Goal: Find specific page/section: Find specific page/section

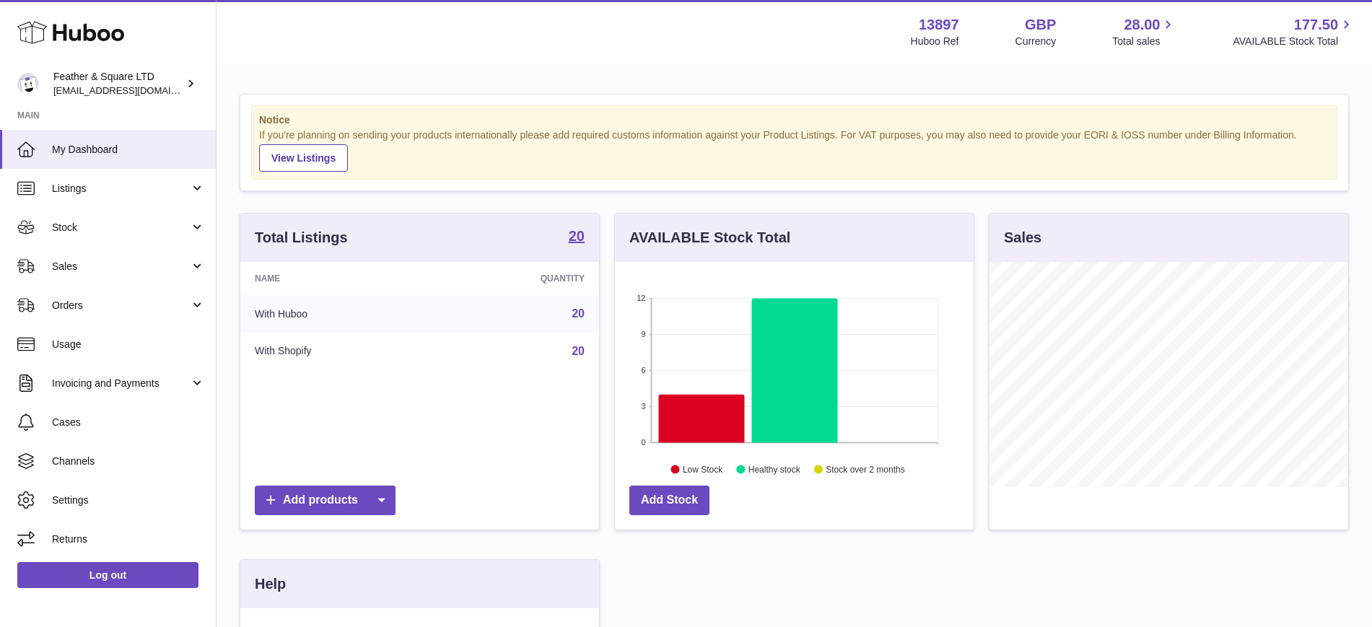
scroll to position [225, 359]
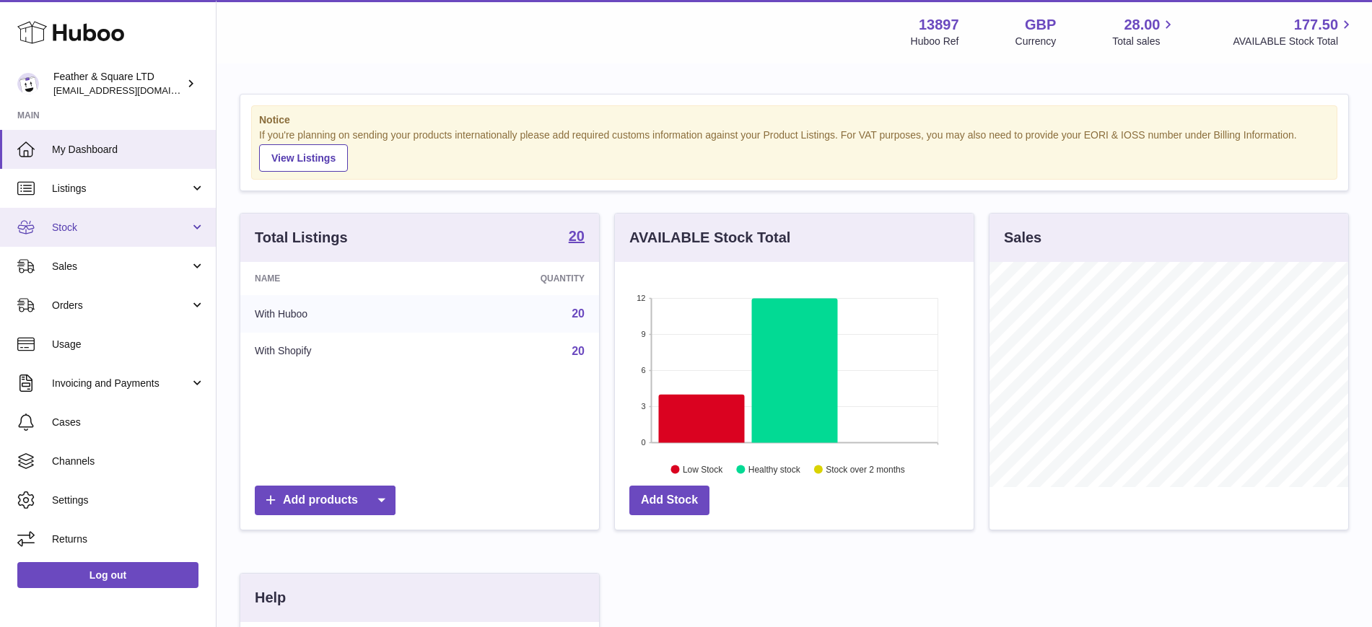
click at [97, 222] on span "Stock" at bounding box center [121, 228] width 138 height 14
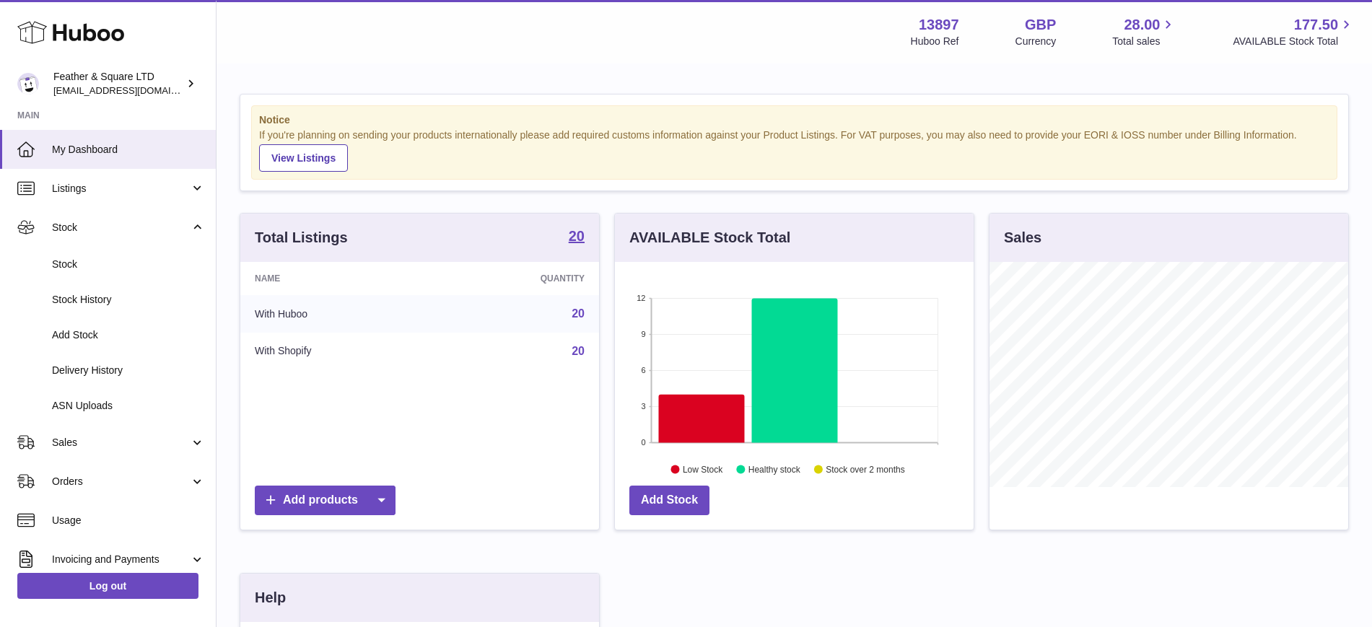
click at [293, 54] on div "Menu Huboo 13897 Huboo Ref GBP Currency 28.00 Total sales 177.50 AVAILABLE Stoc…" at bounding box center [795, 32] width 1156 height 64
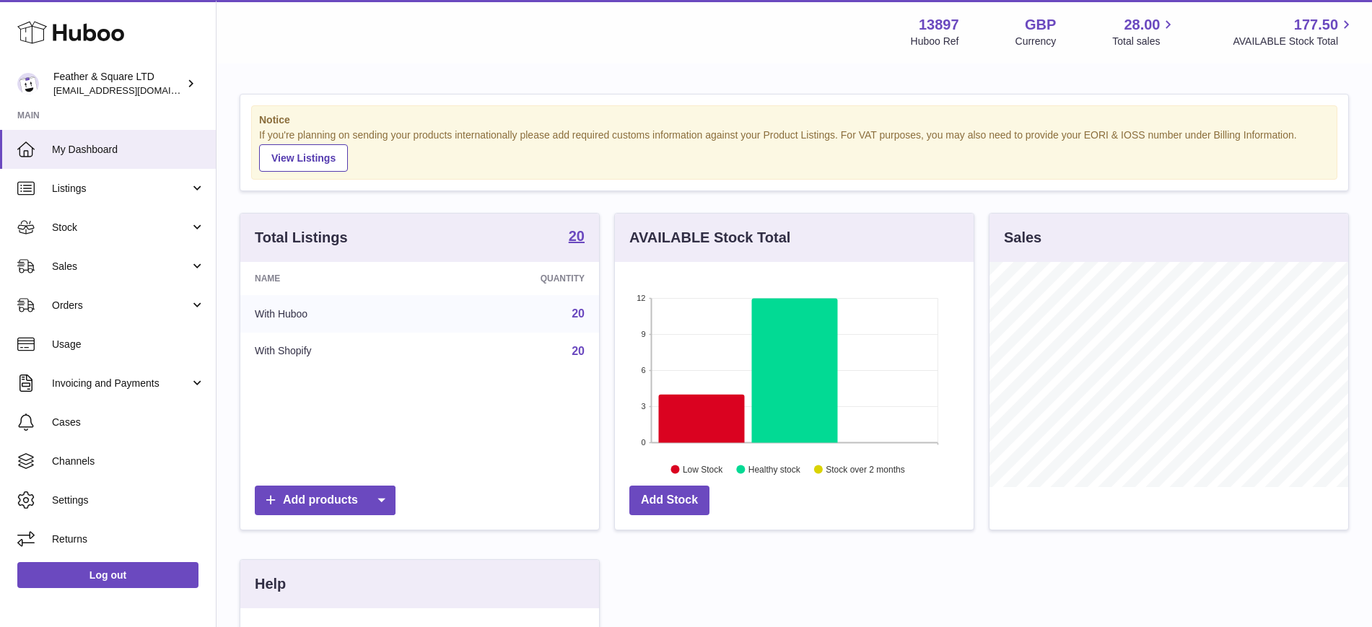
scroll to position [225, 359]
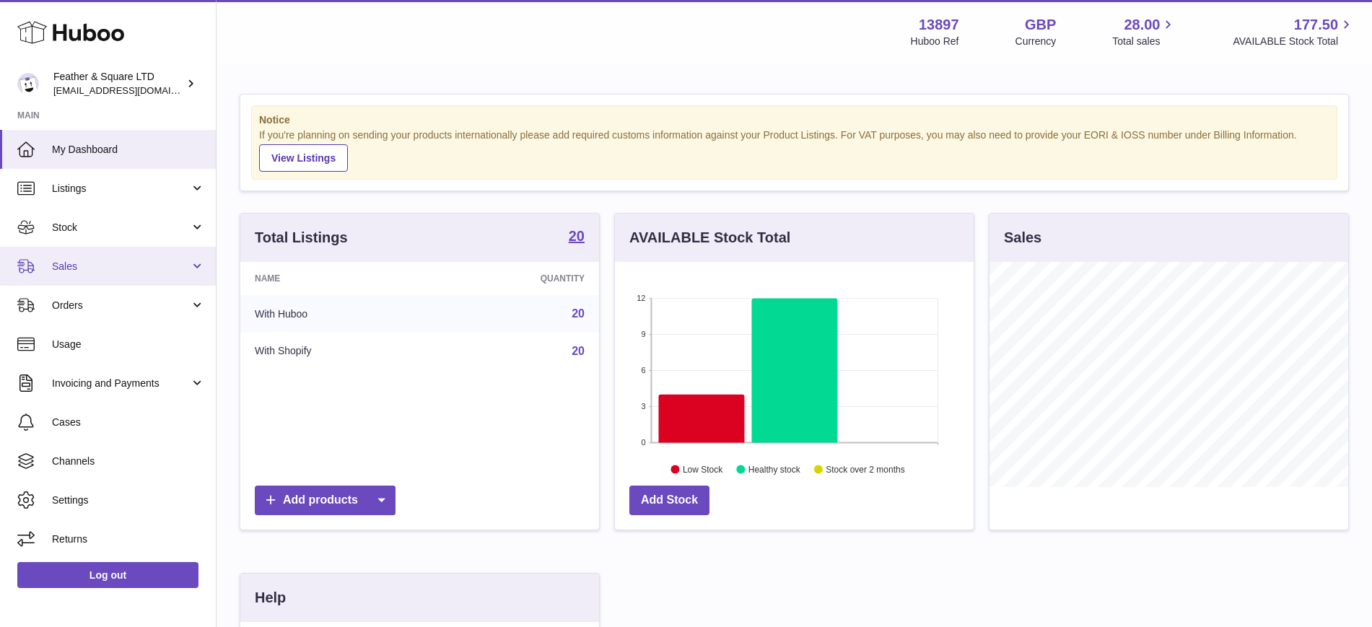
click at [72, 258] on link "Sales" at bounding box center [108, 266] width 216 height 39
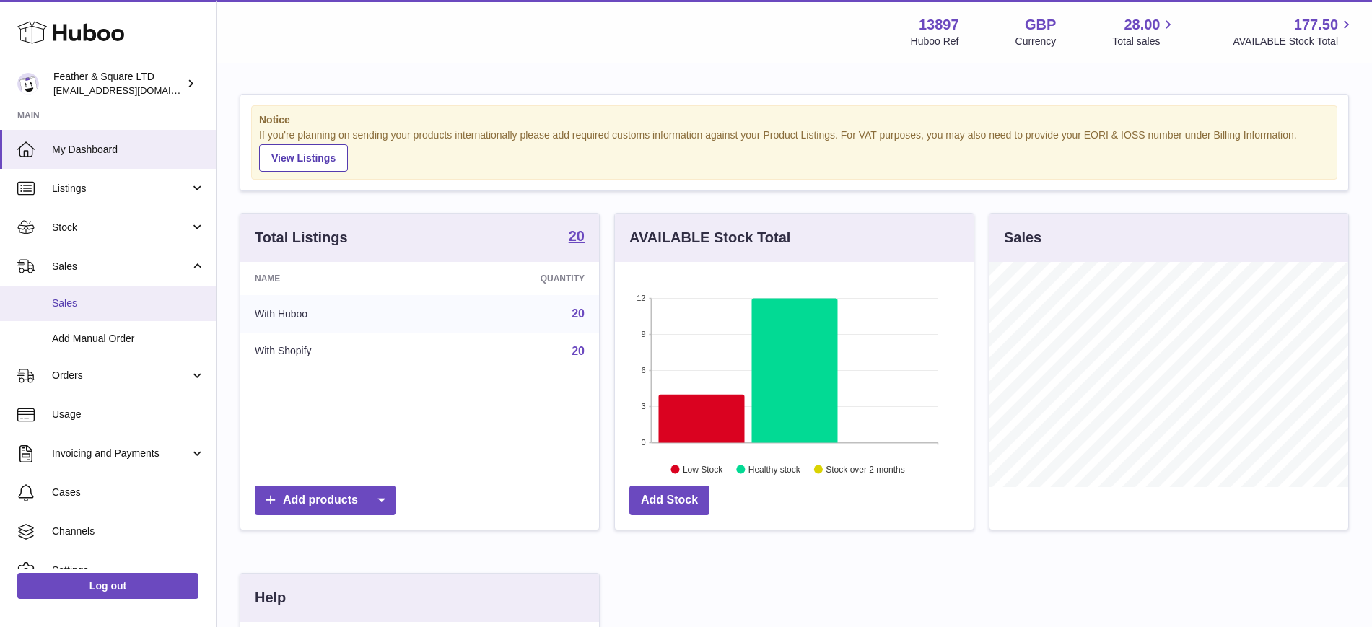
click at [92, 306] on span "Sales" at bounding box center [128, 304] width 153 height 14
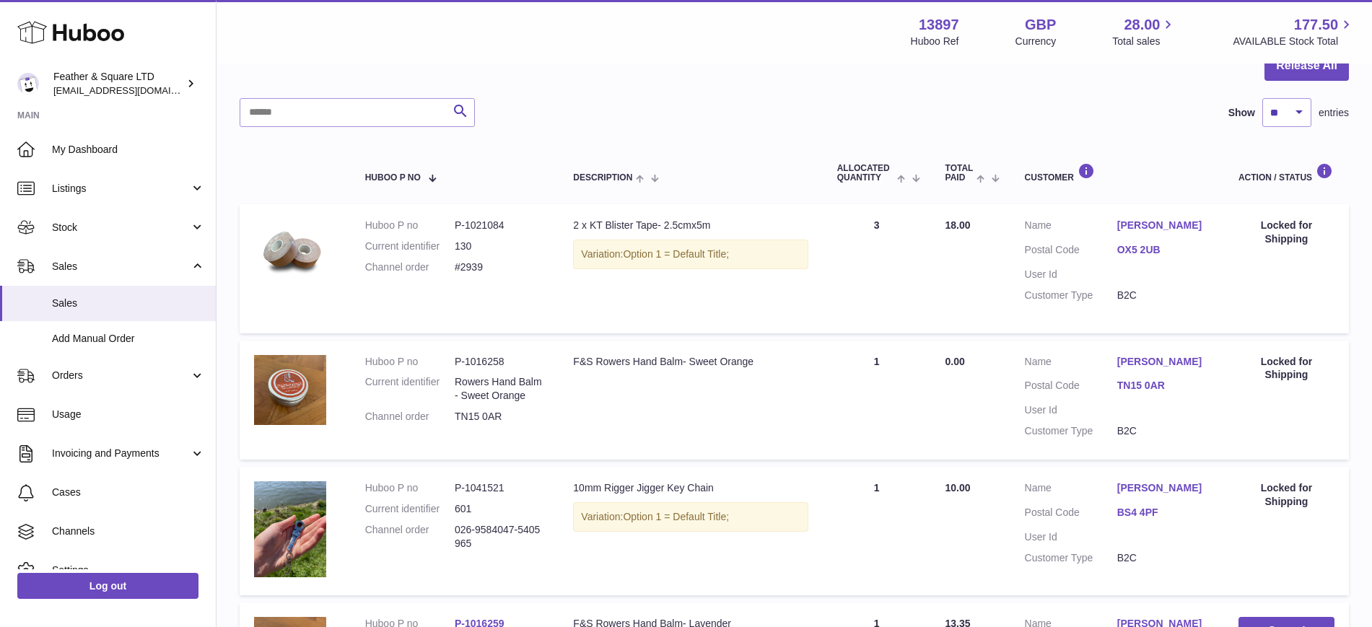
scroll to position [154, 0]
